Goal: Understand process/instructions

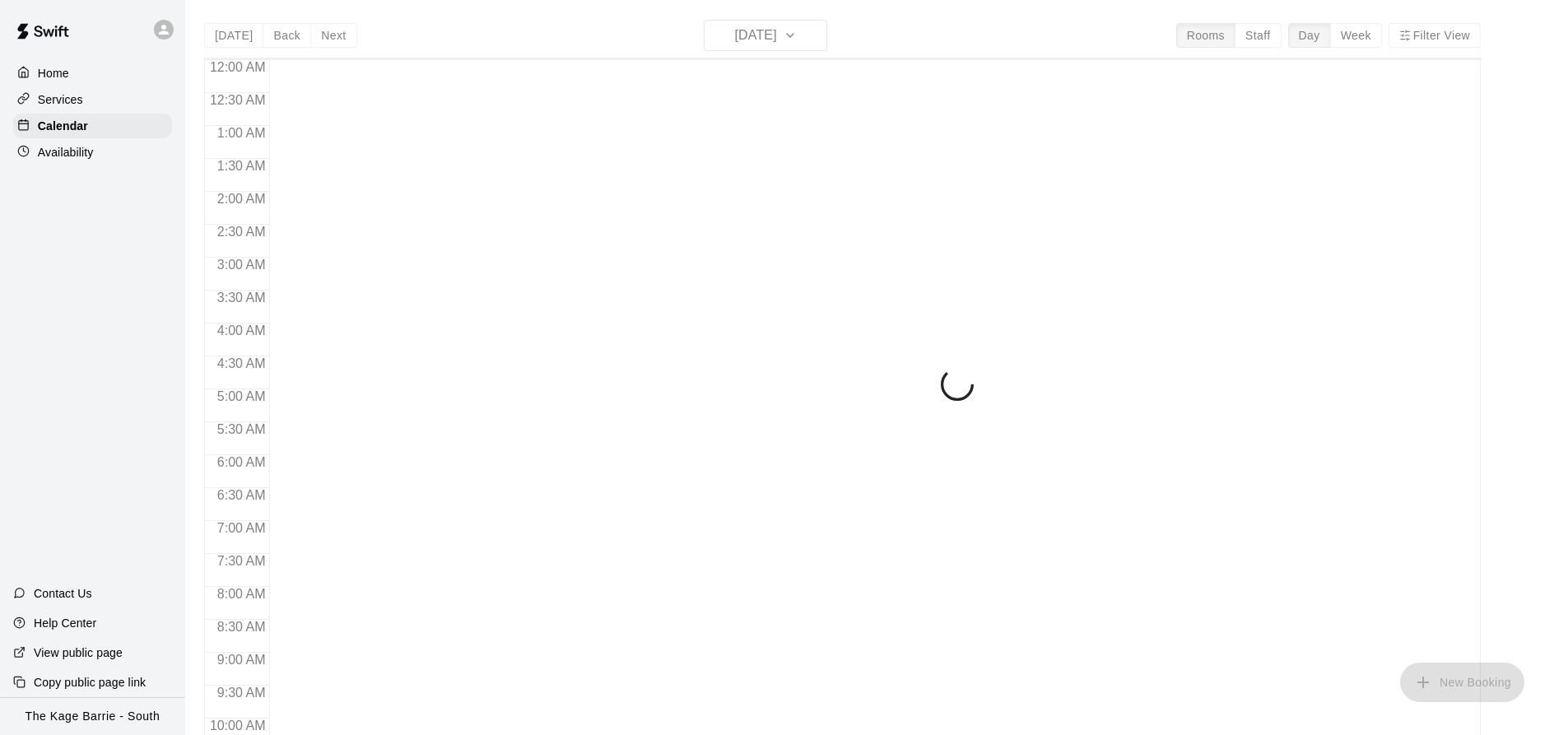
scroll to position [887, 0]
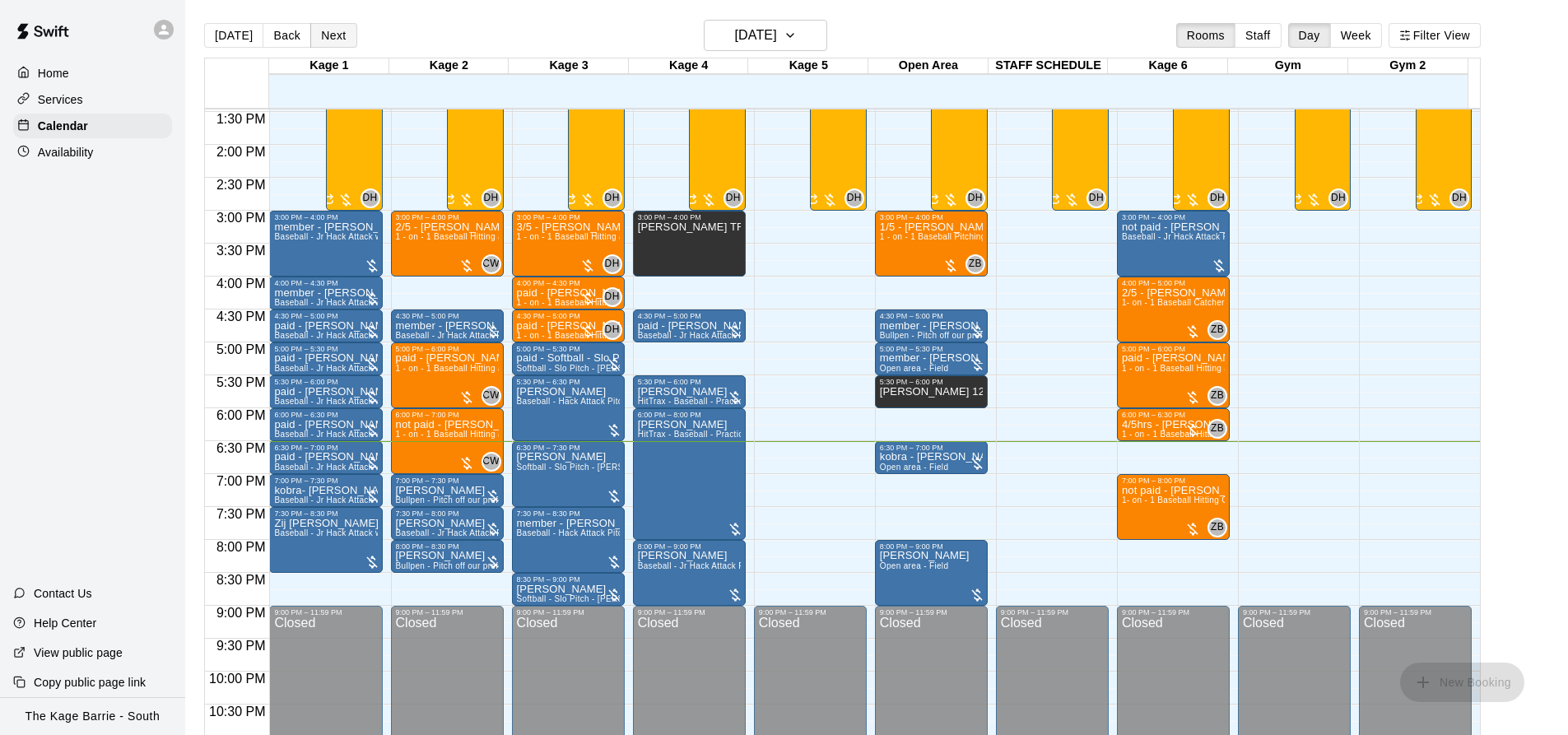
click at [321, 39] on button "Next" at bounding box center [333, 35] width 46 height 25
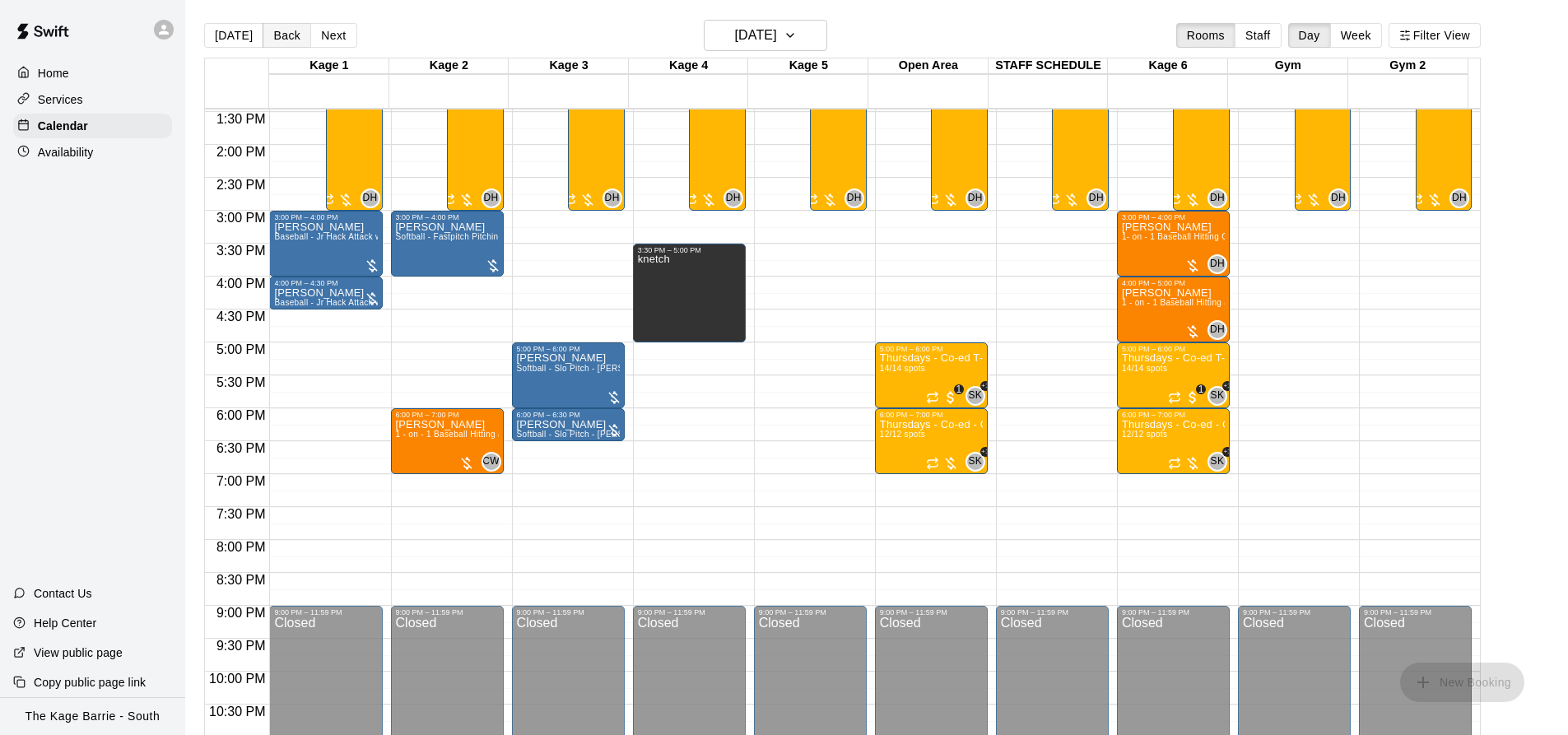
click at [286, 37] on button "Back" at bounding box center [287, 35] width 49 height 25
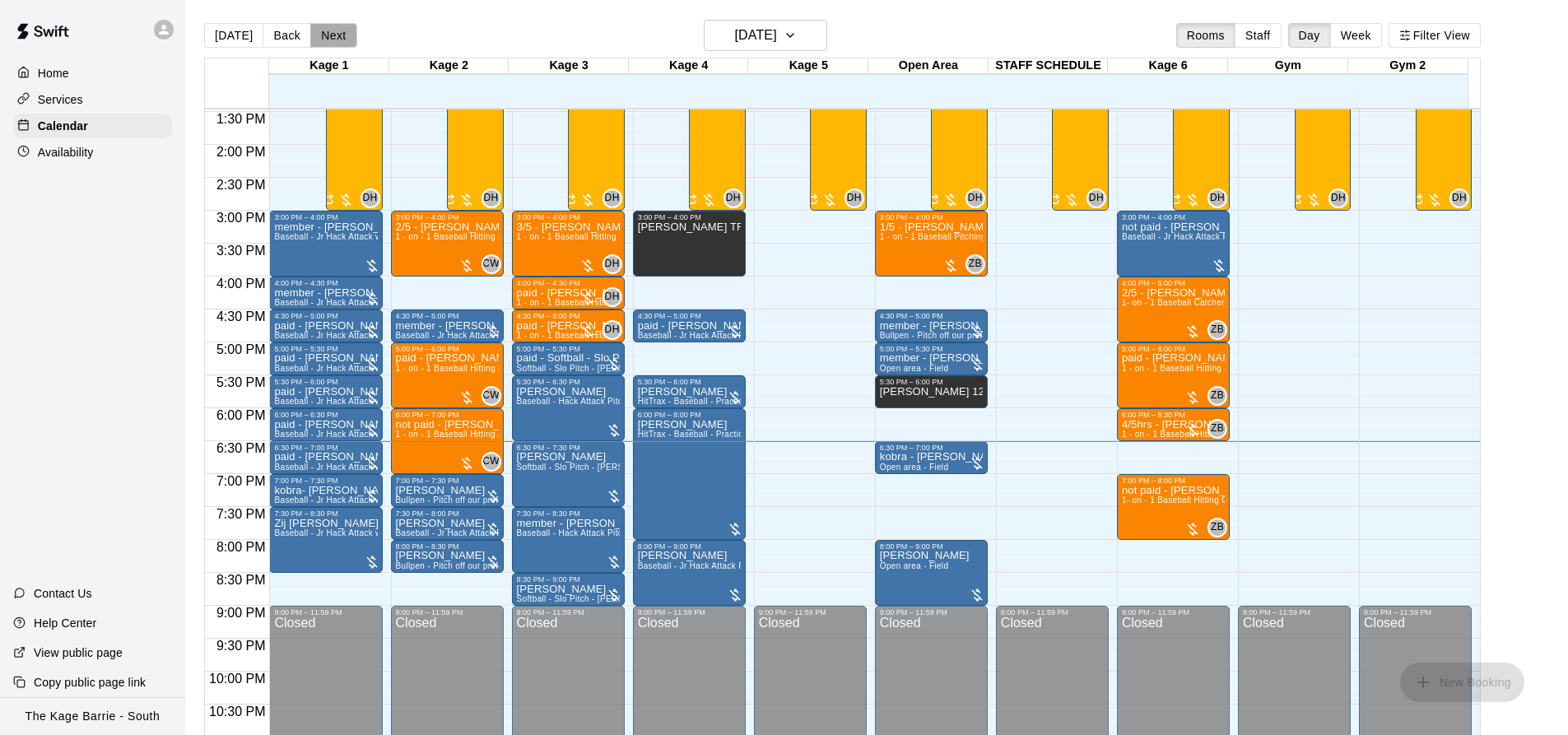
click at [324, 33] on button "Next" at bounding box center [333, 35] width 46 height 25
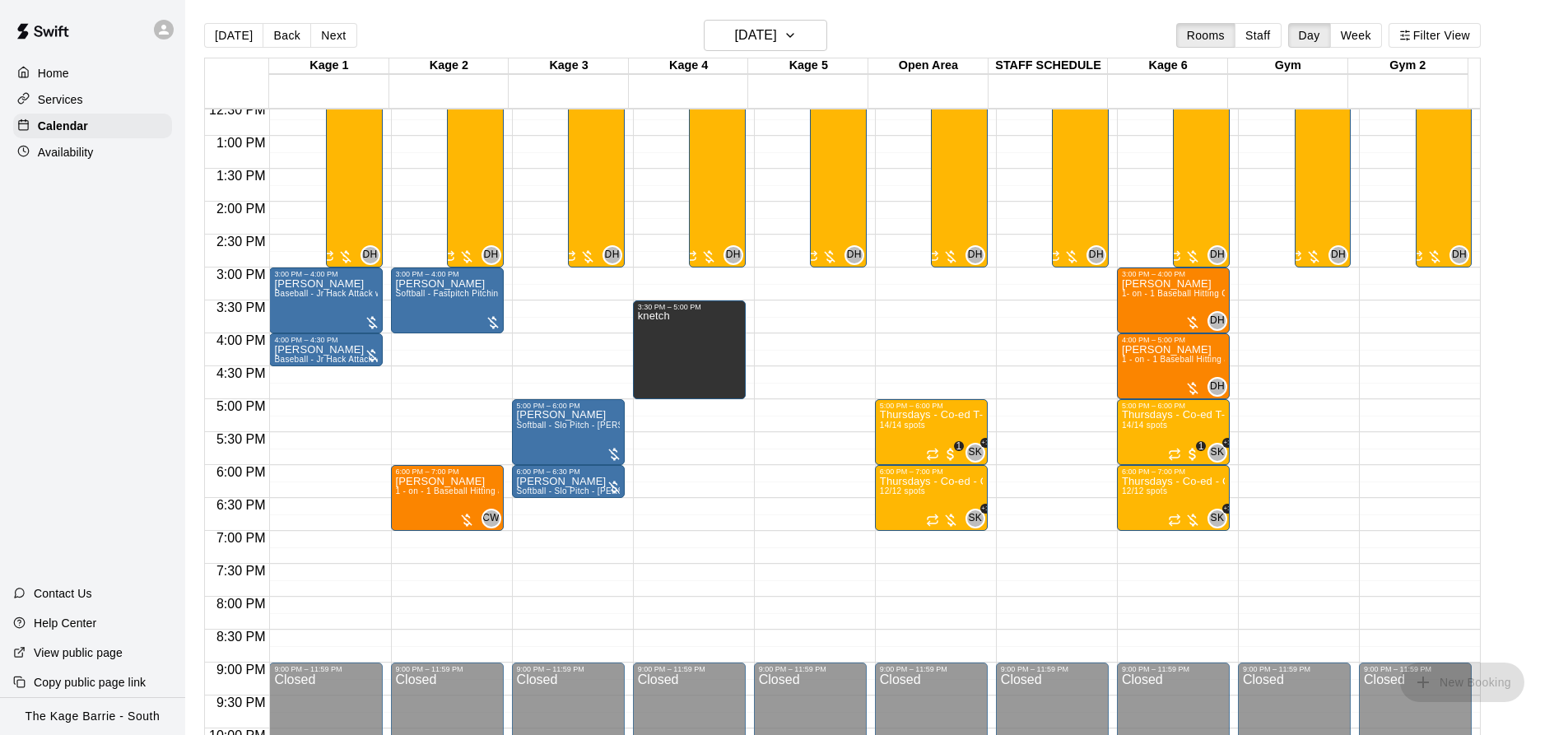
scroll to position [722, 0]
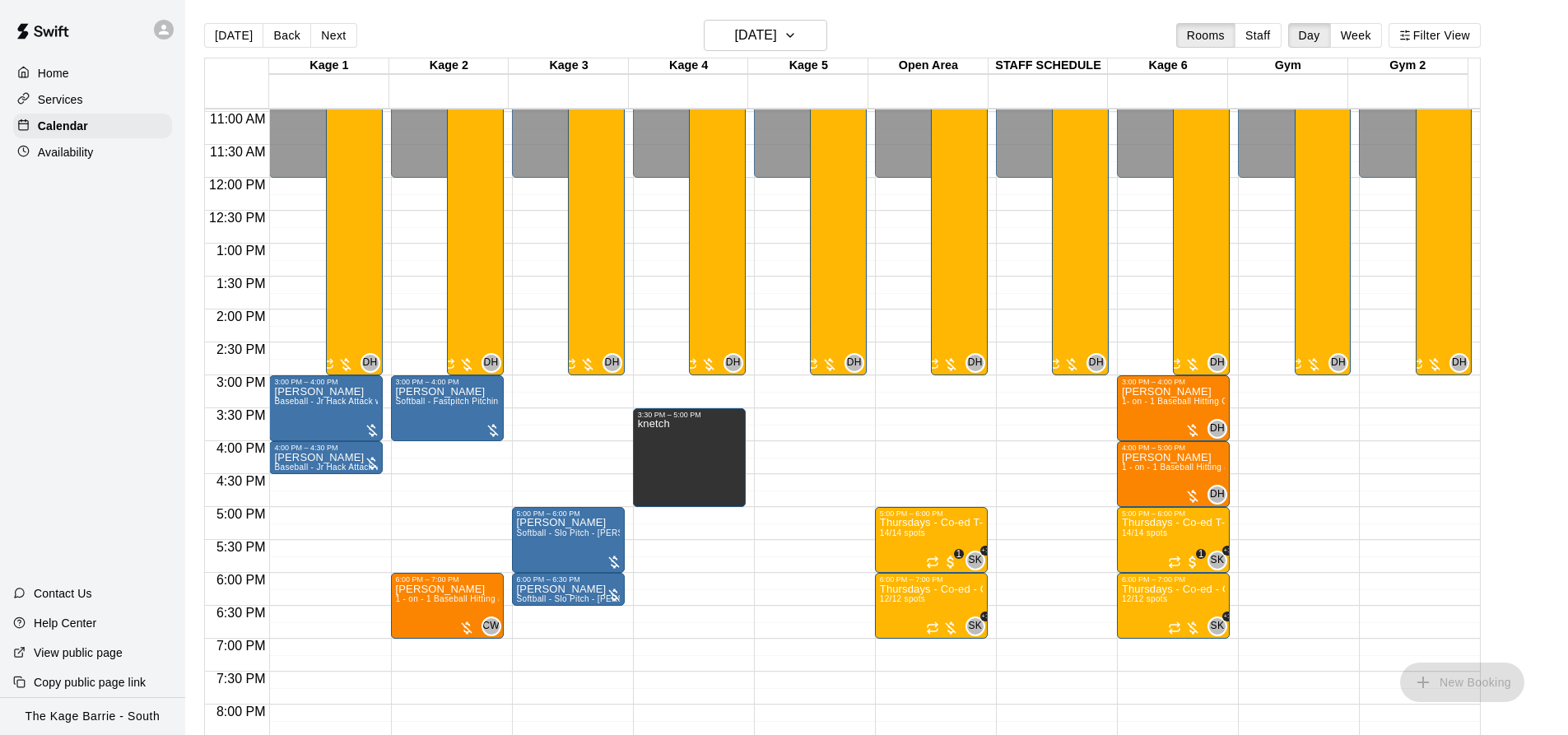
click at [338, 37] on button "Next" at bounding box center [333, 35] width 46 height 25
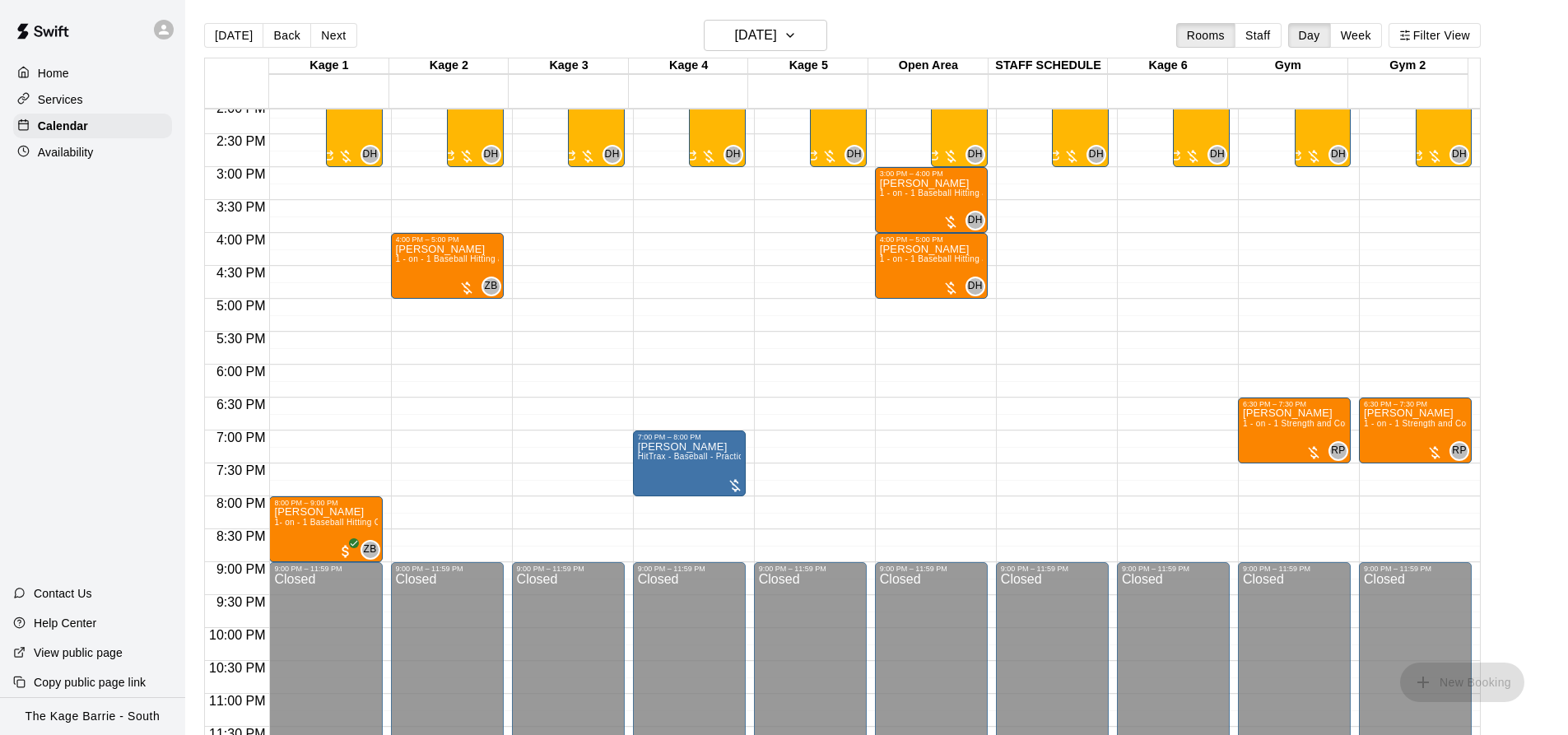
scroll to position [937, 0]
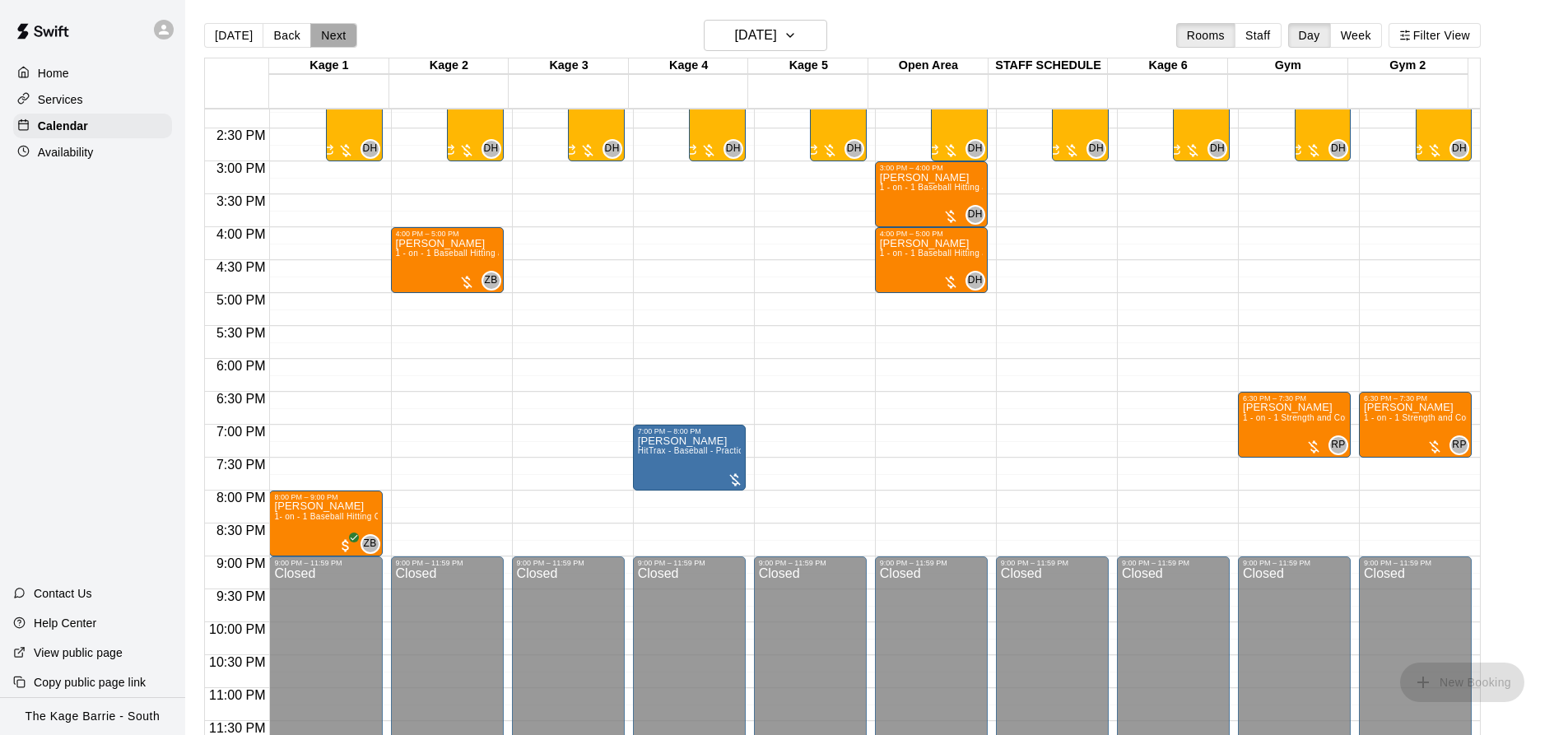
click at [338, 32] on button "Next" at bounding box center [333, 35] width 46 height 25
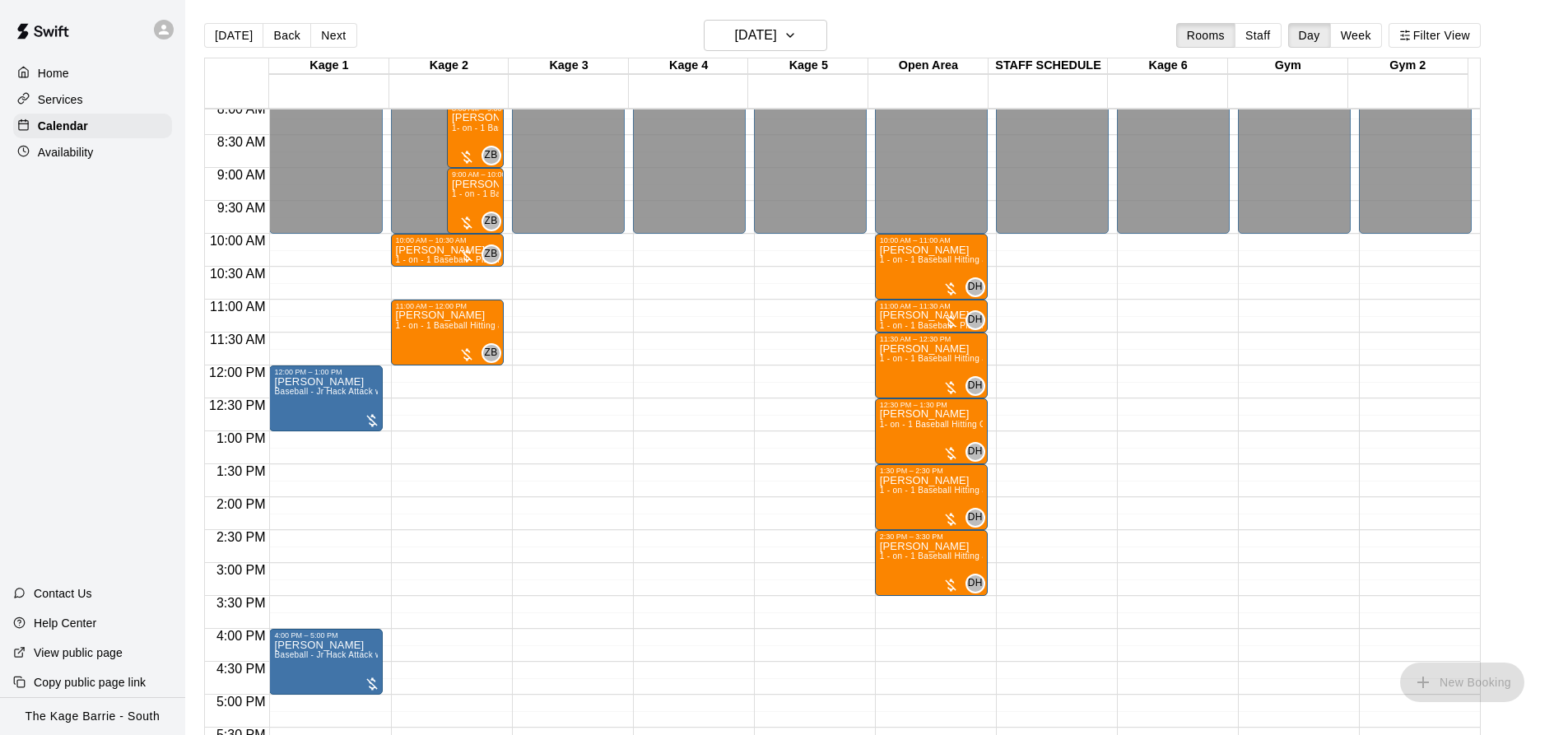
scroll to position [443, 0]
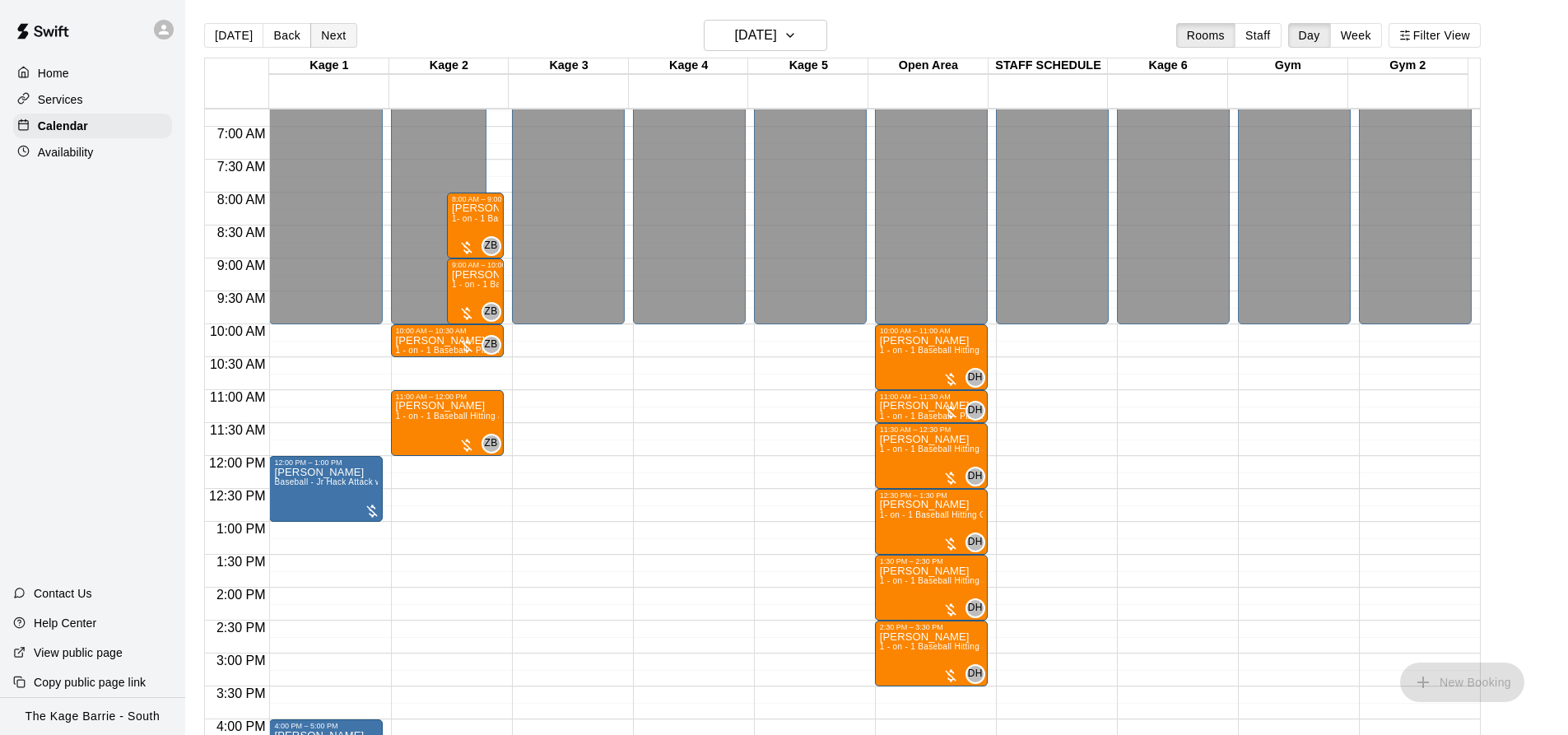
click at [342, 33] on button "Next" at bounding box center [333, 35] width 46 height 25
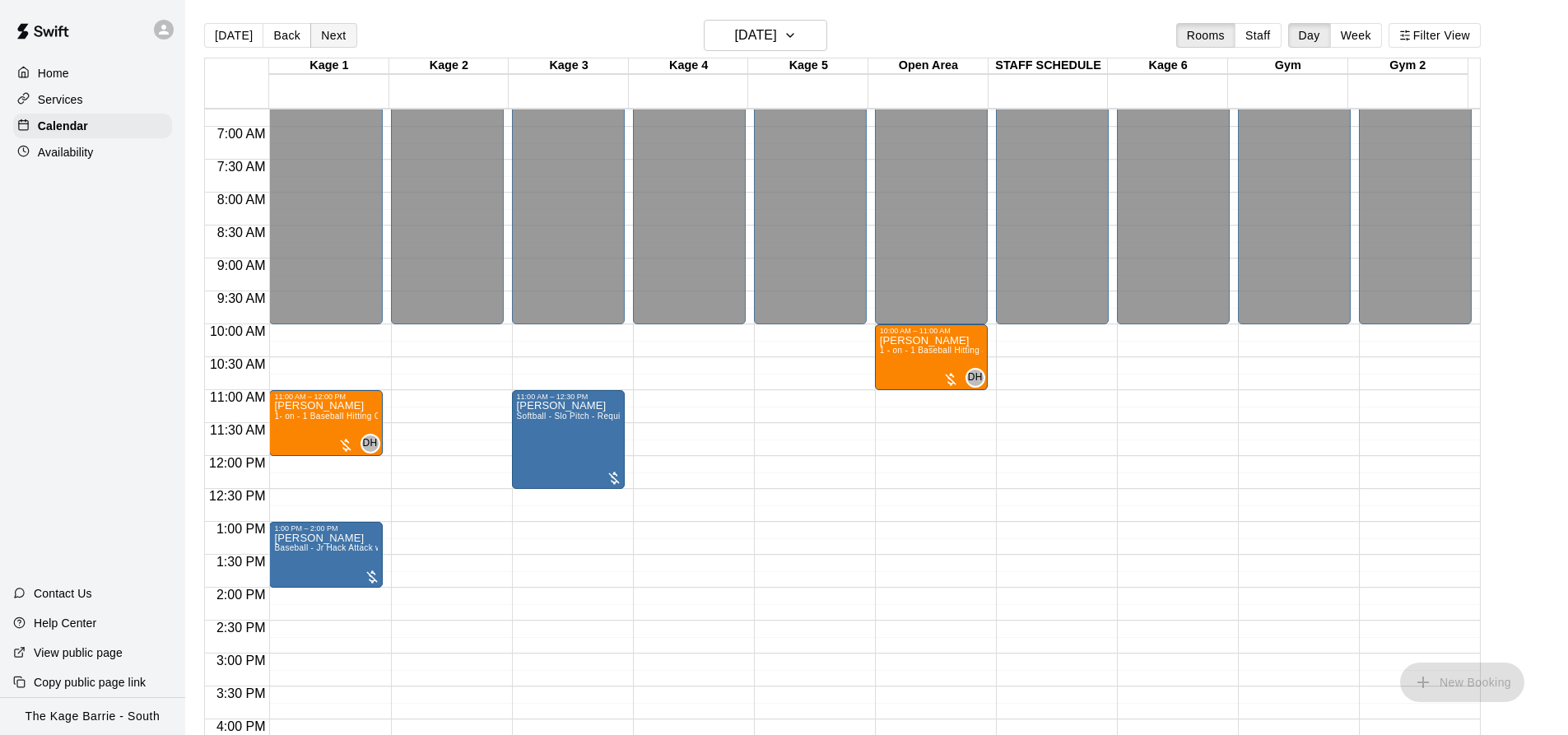
click at [332, 37] on button "Next" at bounding box center [333, 35] width 46 height 25
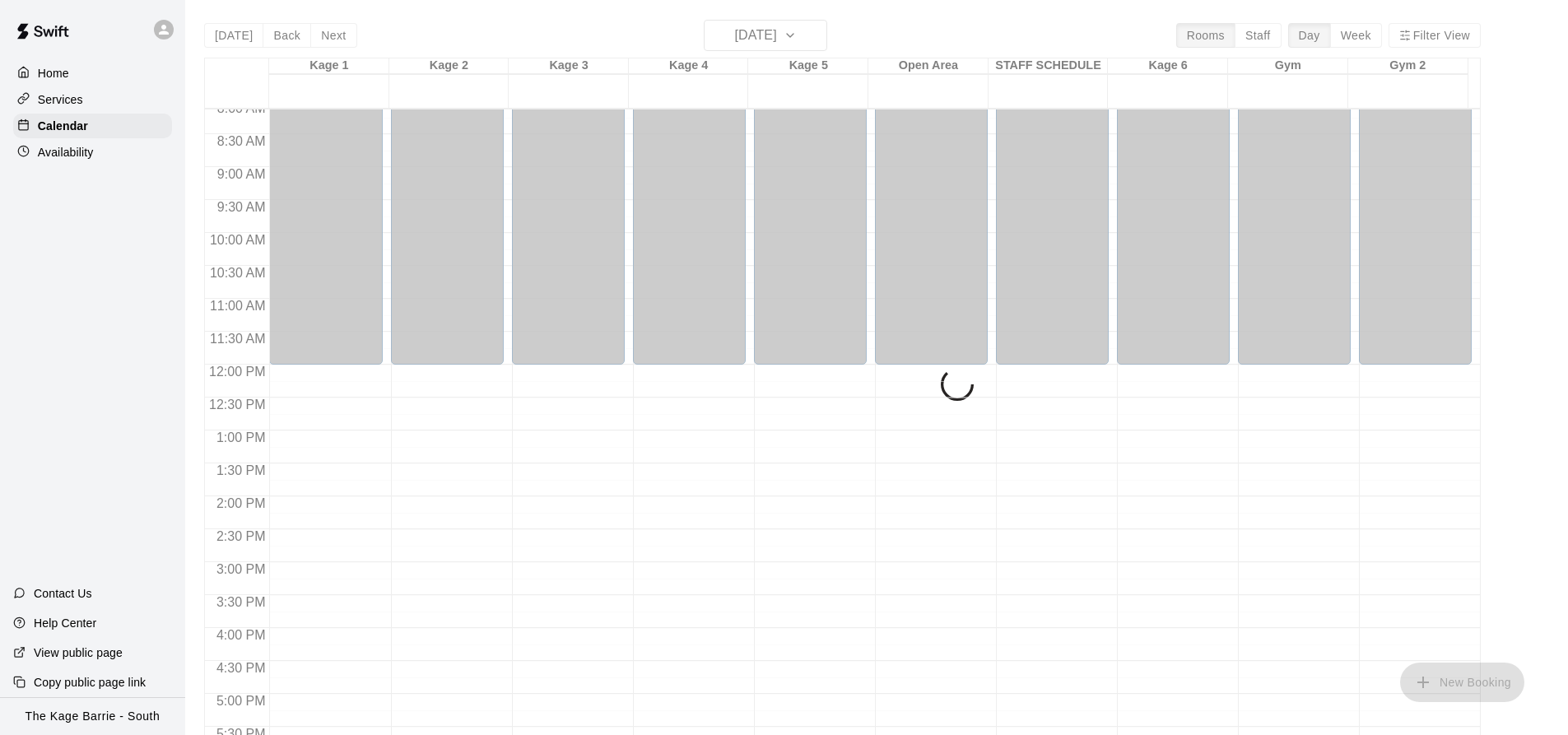
scroll to position [773, 0]
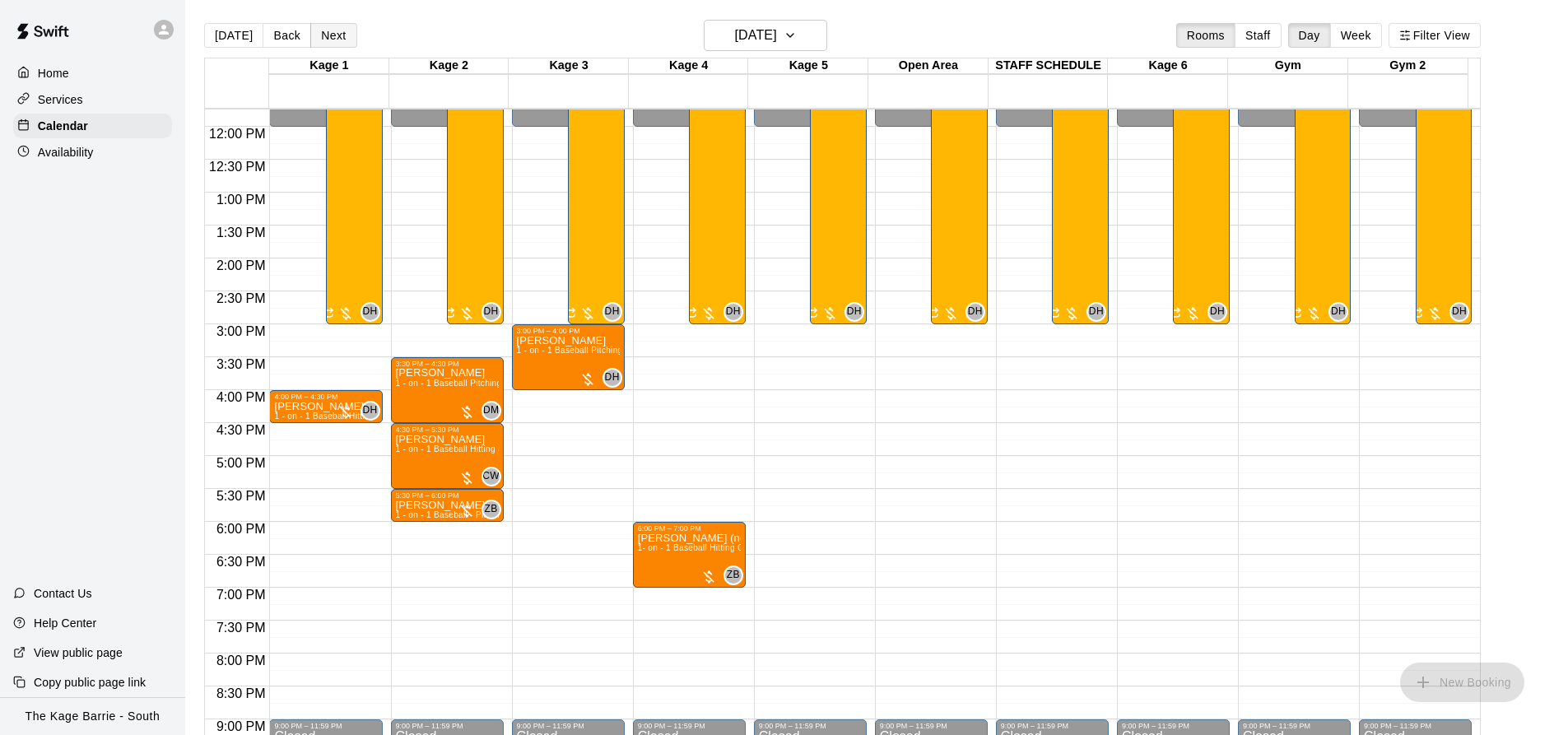
click at [333, 35] on button "Next" at bounding box center [333, 35] width 46 height 25
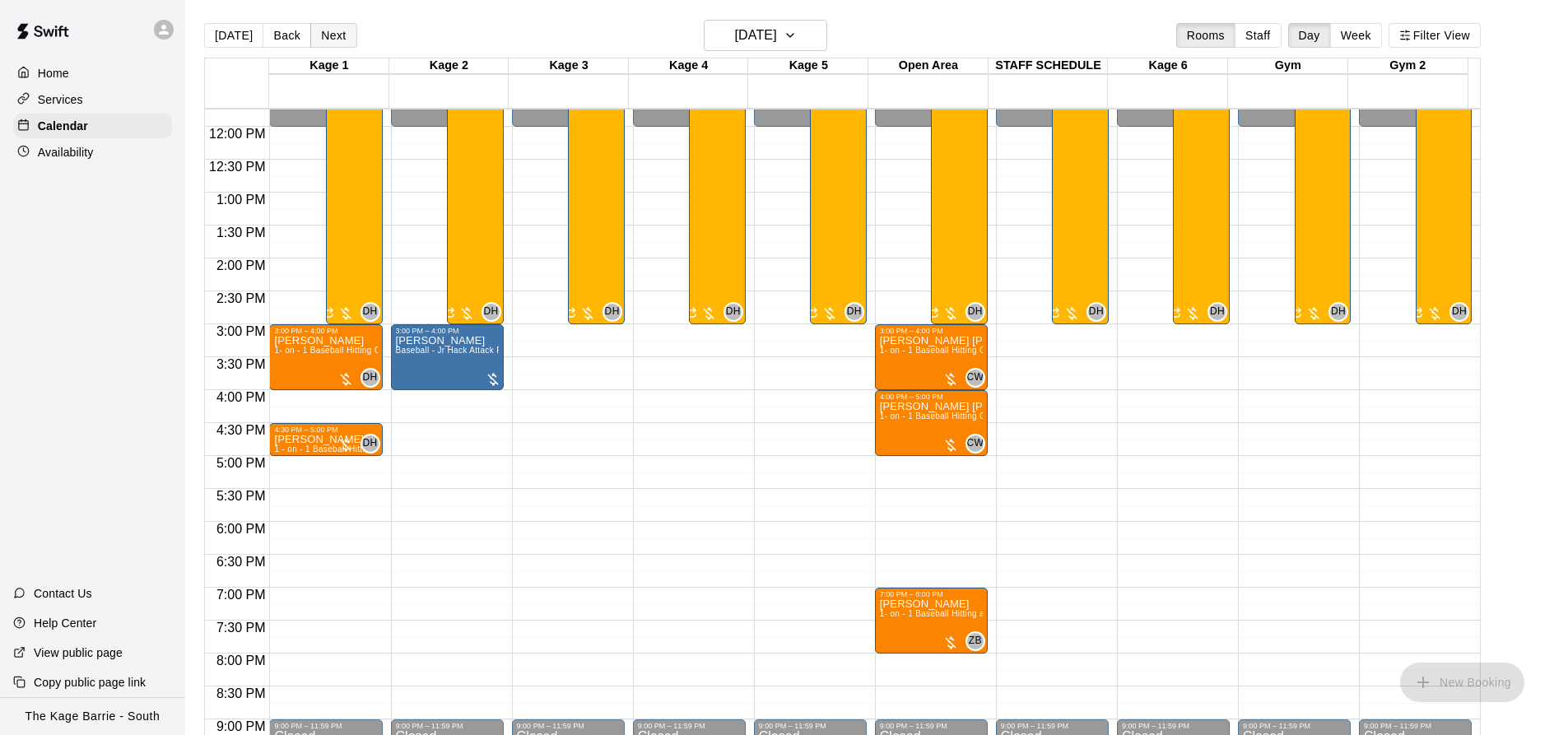
click at [331, 37] on button "Next" at bounding box center [333, 35] width 46 height 25
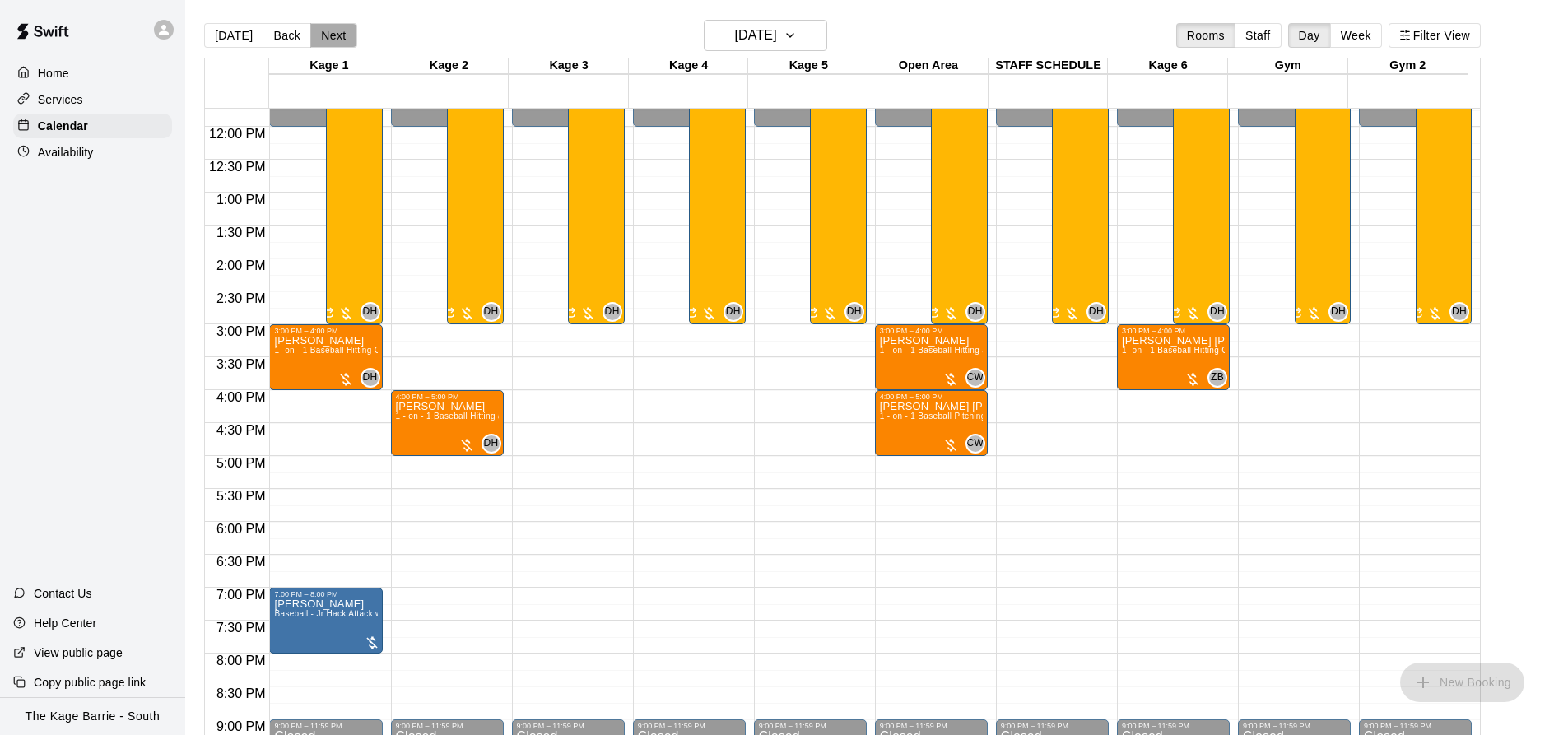
click at [328, 38] on button "Next" at bounding box center [333, 35] width 46 height 25
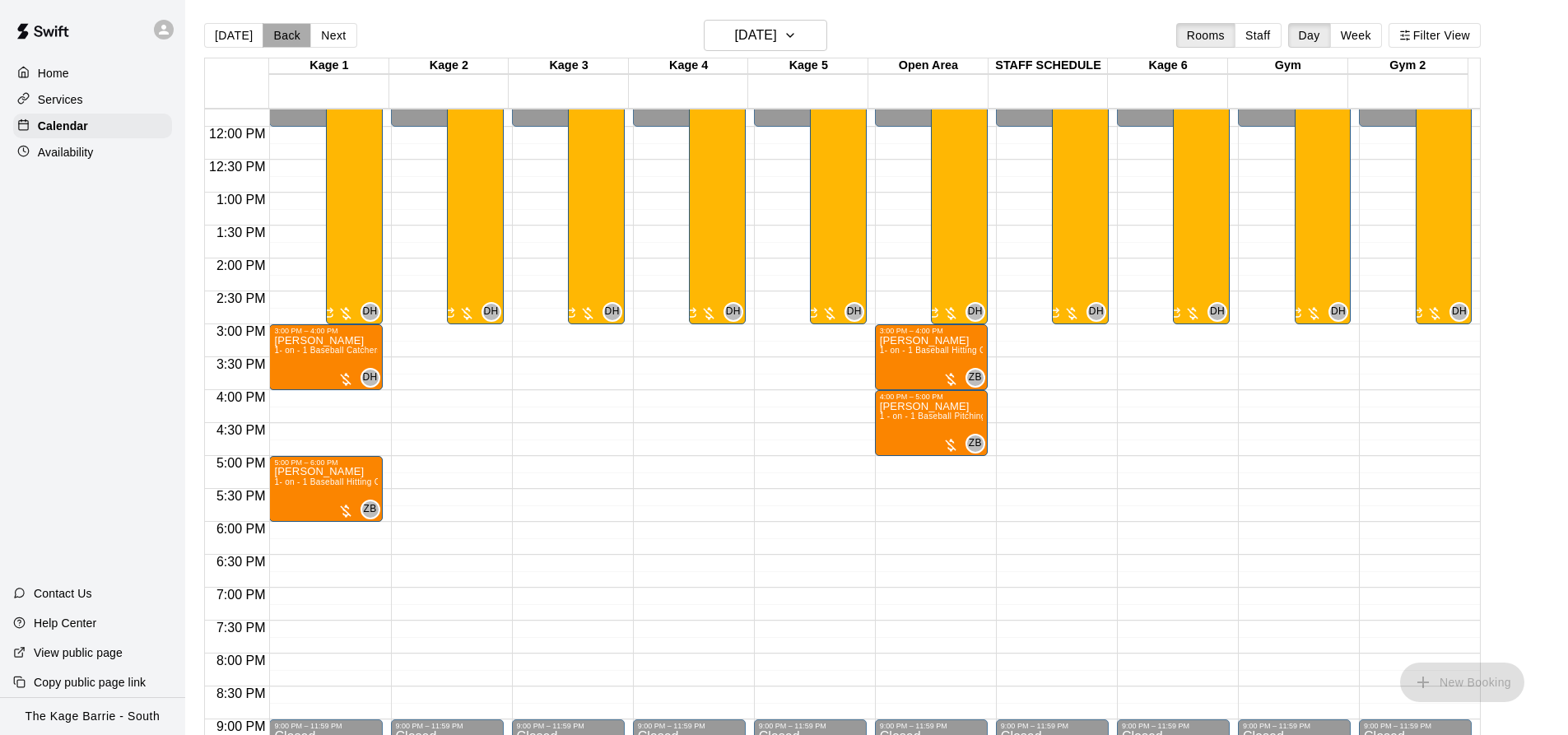
click at [289, 35] on button "Back" at bounding box center [287, 35] width 49 height 25
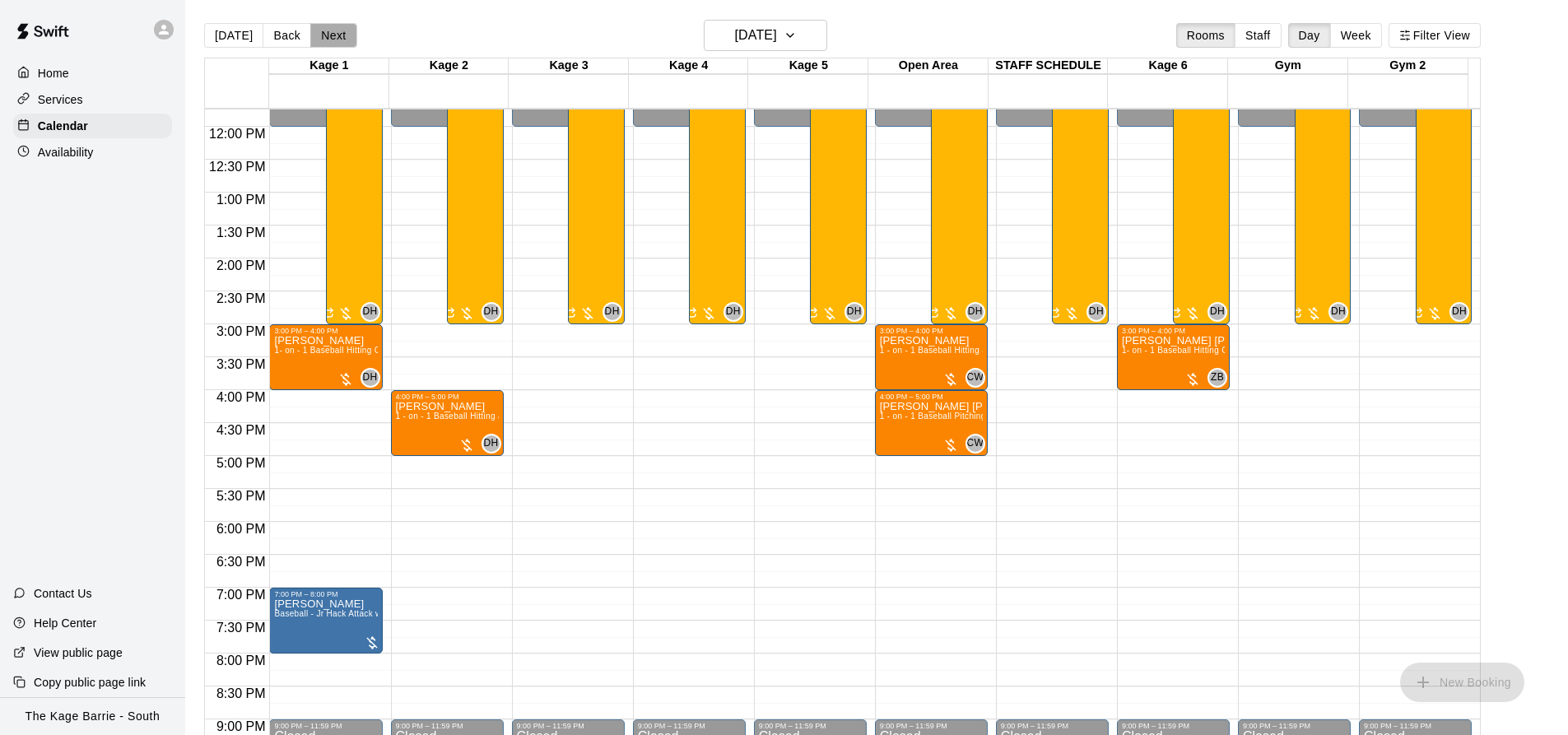
click at [334, 34] on button "Next" at bounding box center [333, 35] width 46 height 25
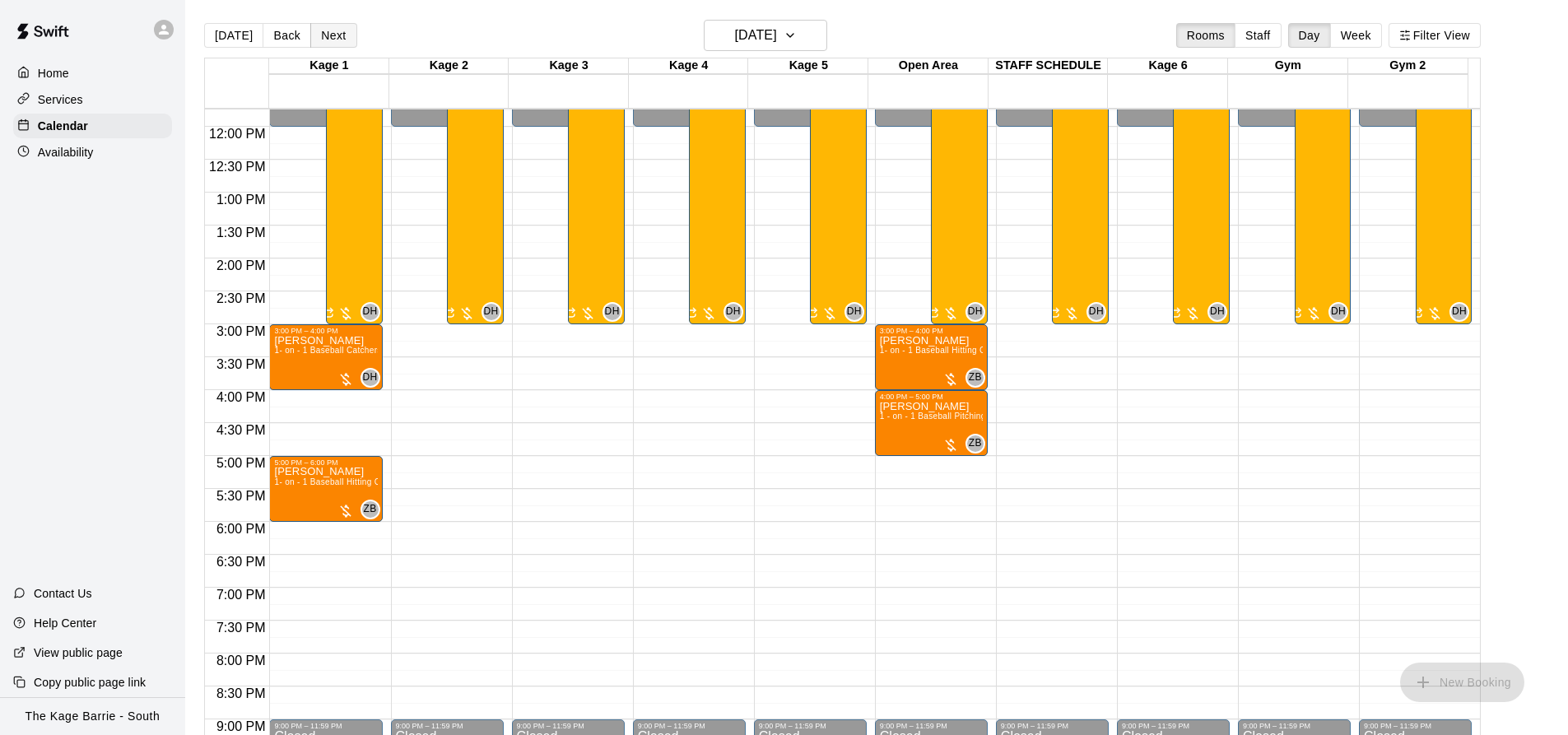
click at [332, 35] on button "Next" at bounding box center [333, 35] width 46 height 25
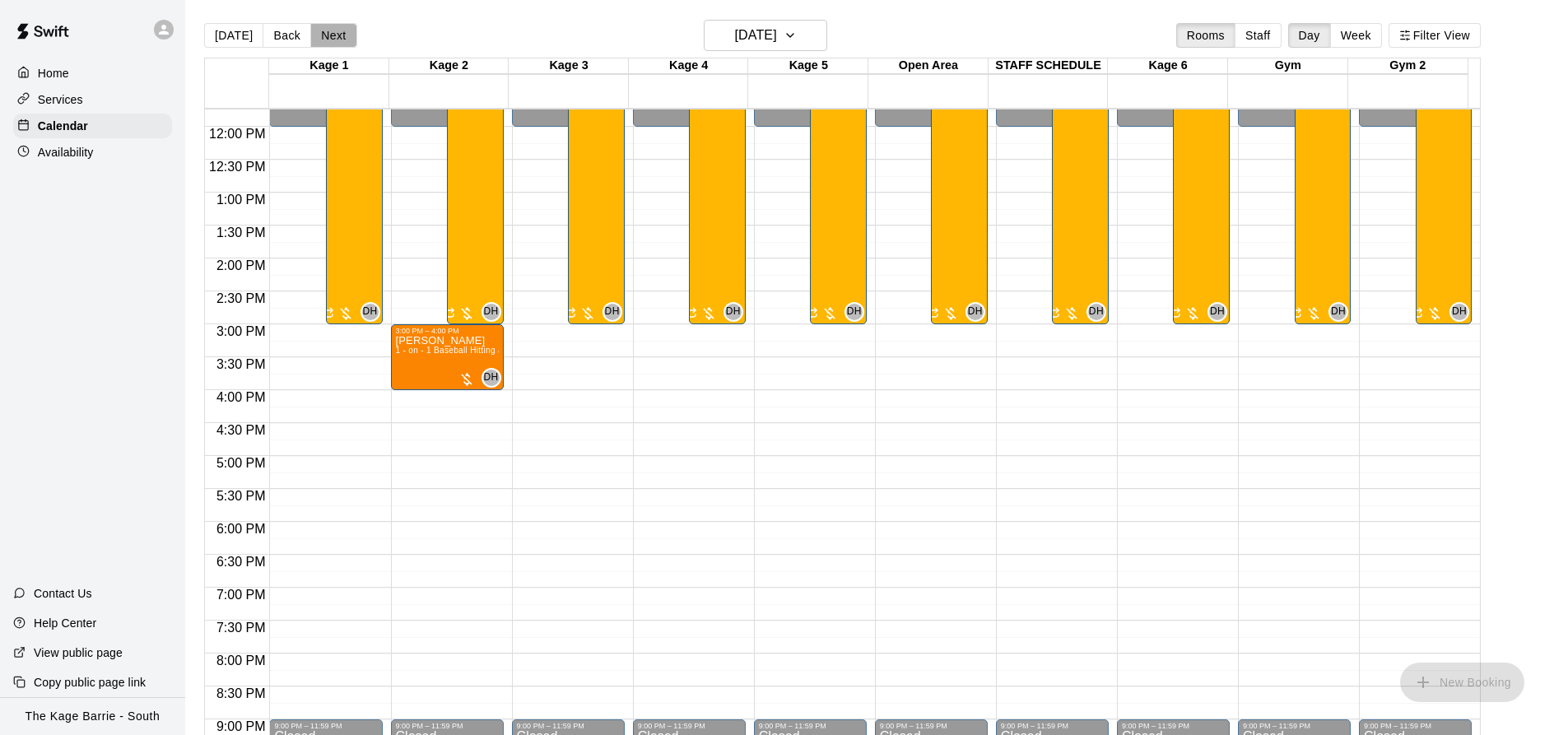
click at [332, 35] on button "Next" at bounding box center [333, 35] width 46 height 25
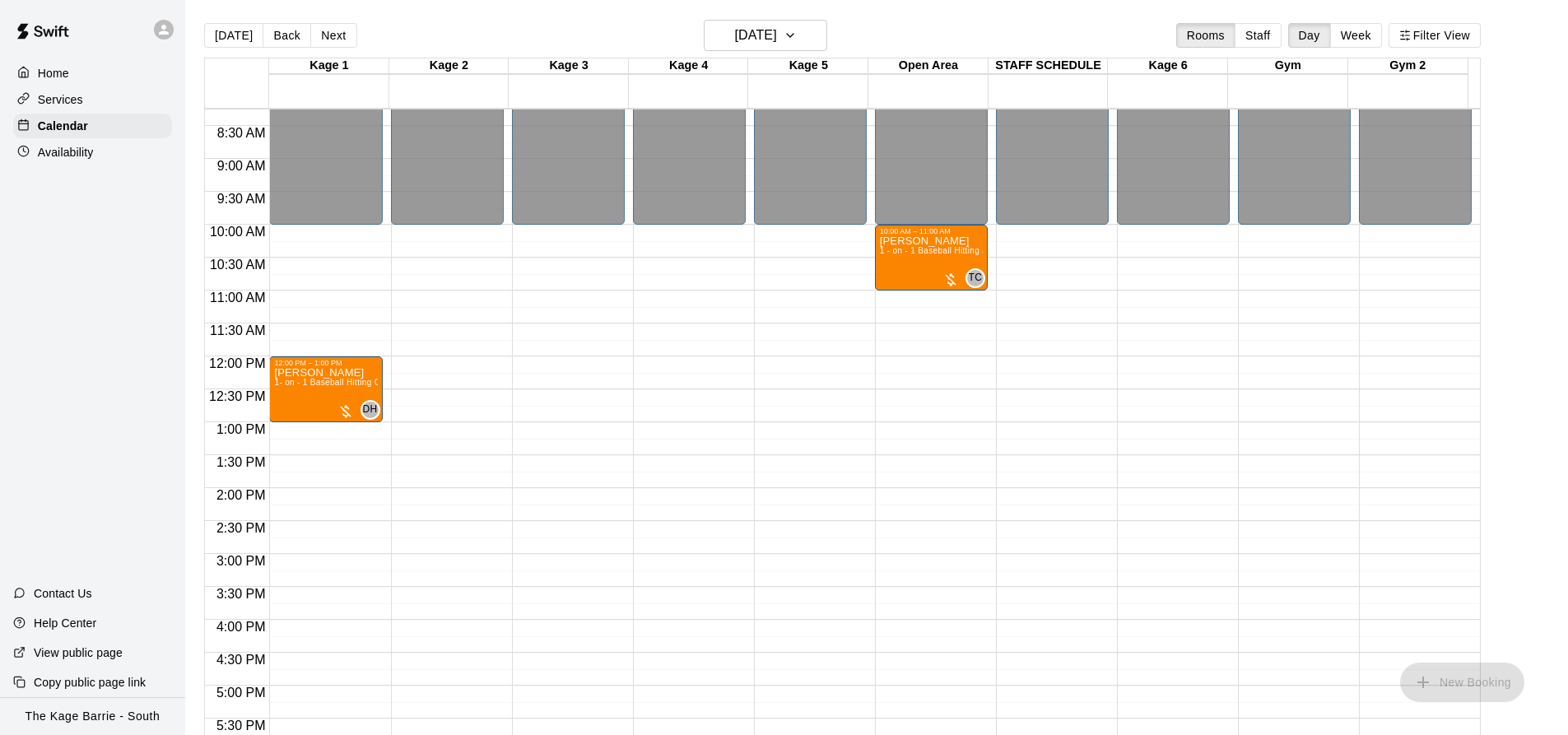
scroll to position [526, 0]
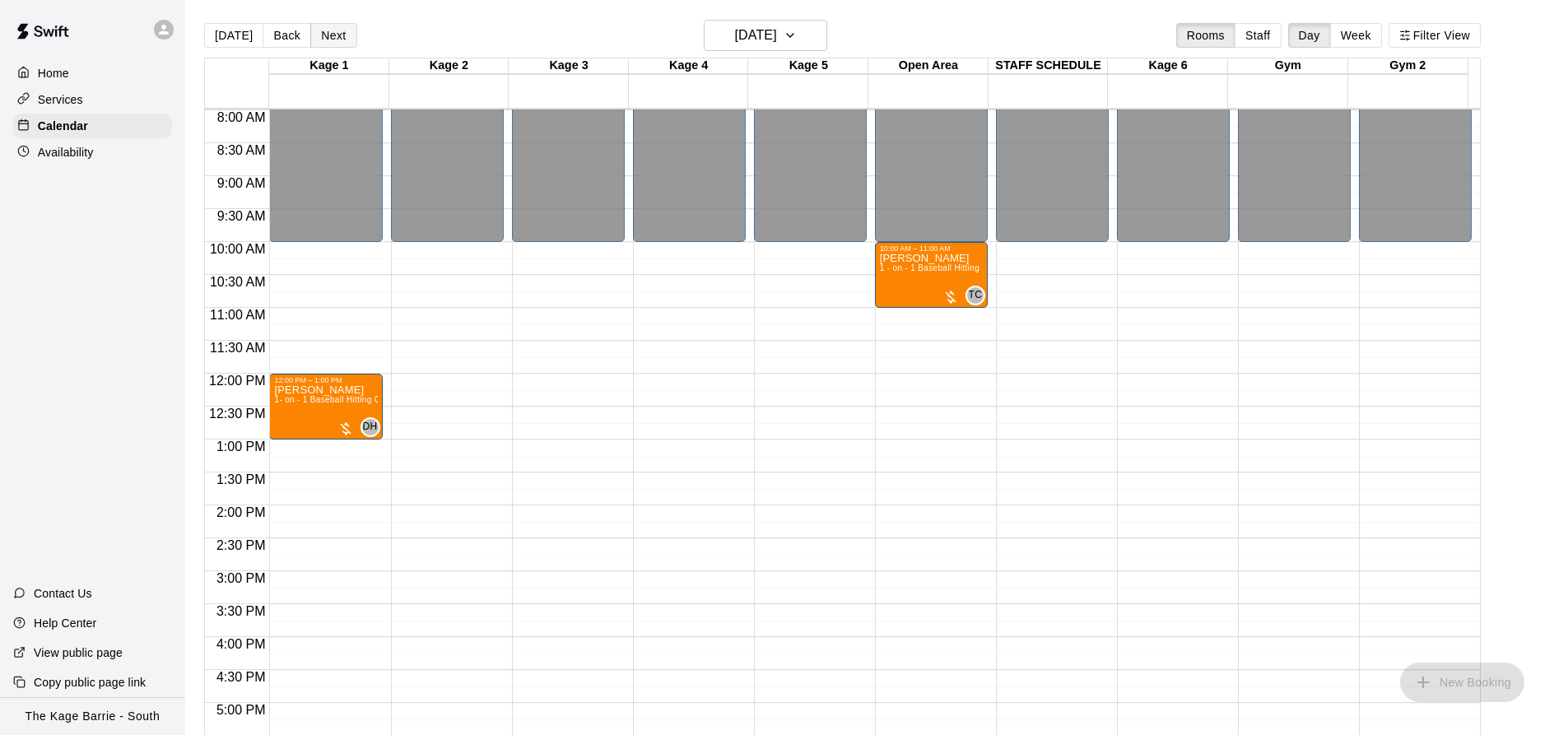
click at [336, 34] on button "Next" at bounding box center [333, 35] width 46 height 25
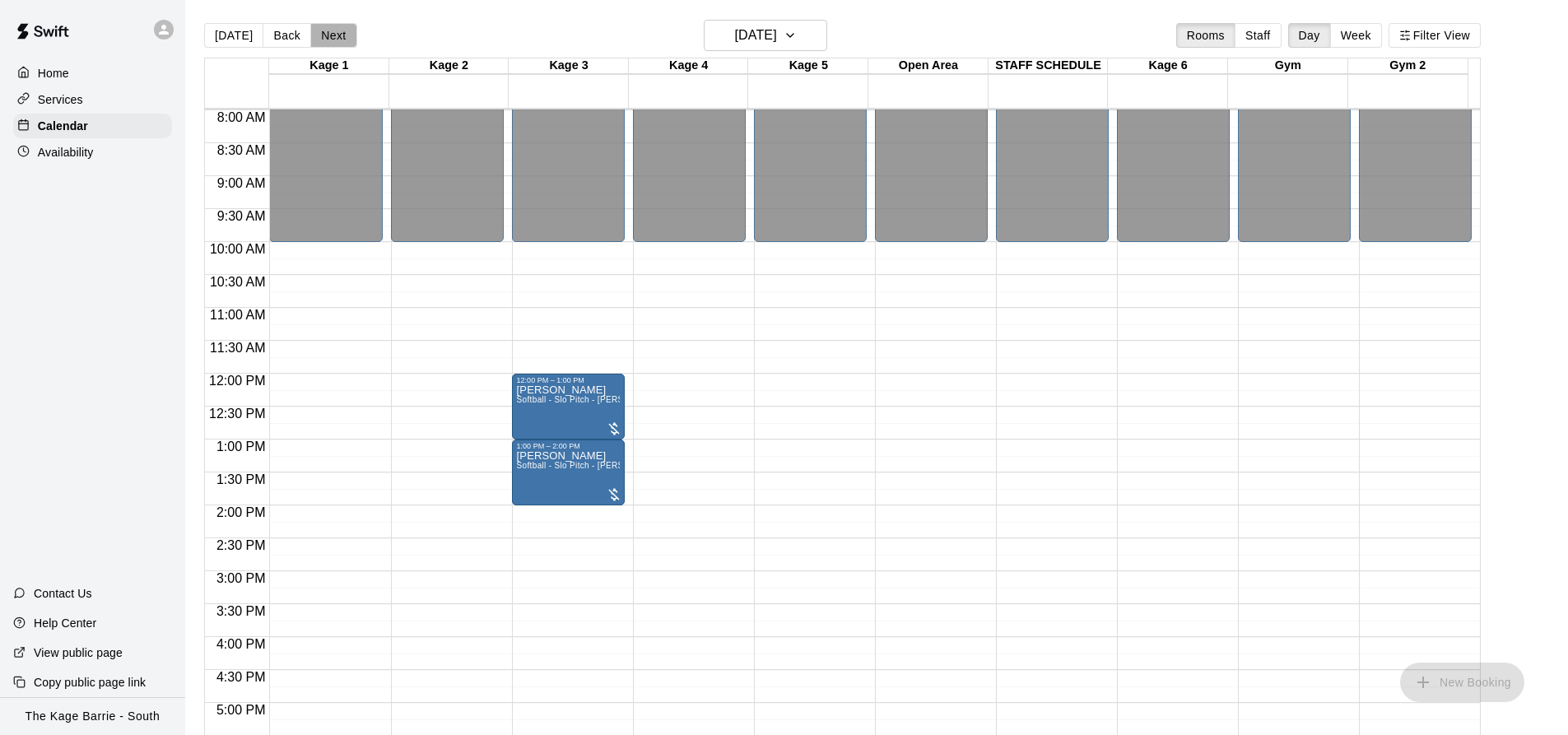
click at [336, 35] on button "Next" at bounding box center [333, 35] width 46 height 25
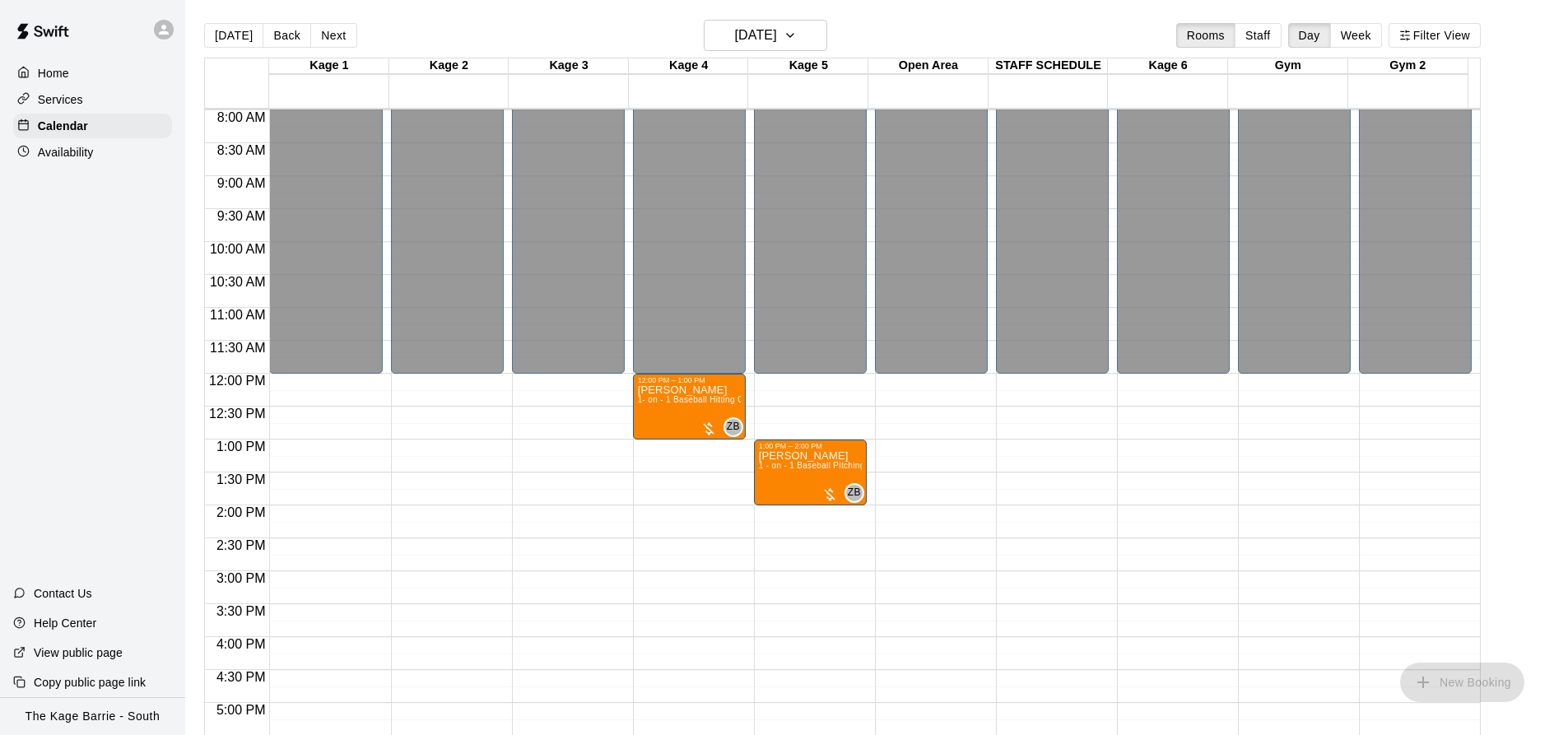
click at [336, 36] on button "Next" at bounding box center [333, 35] width 46 height 25
